Goal: Information Seeking & Learning: Learn about a topic

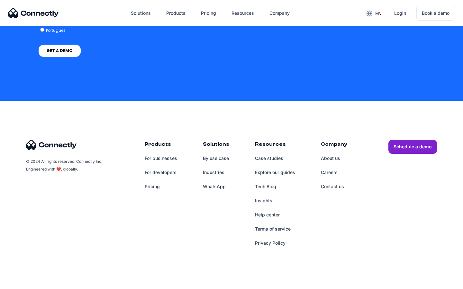
scroll to position [1593, 0]
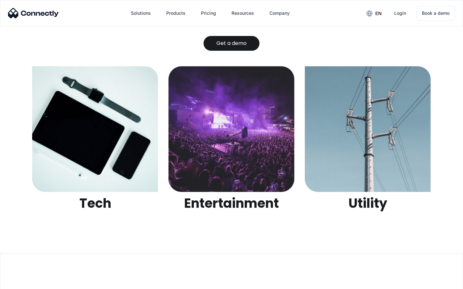
scroll to position [2027, 0]
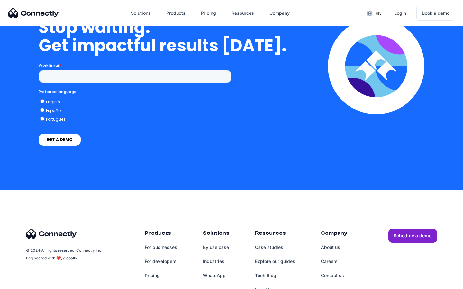
scroll to position [2642, 0]
